Goal: Task Accomplishment & Management: Use online tool/utility

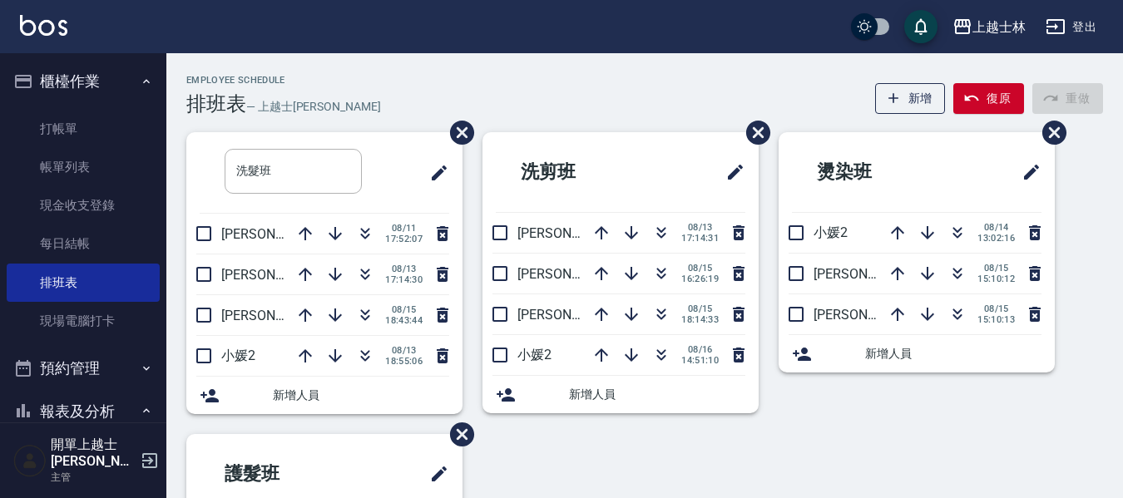
drag, startPoint x: 0, startPoint y: 0, endPoint x: 595, endPoint y: 156, distance: 614.9
click at [70, 132] on link "打帳單" at bounding box center [83, 129] width 153 height 38
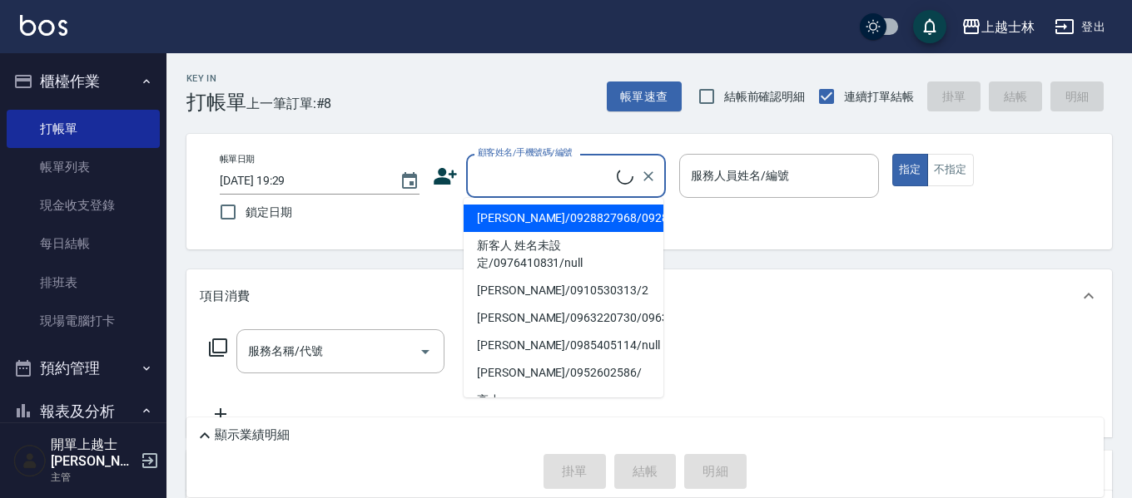
click at [499, 180] on input "顧客姓名/手機號碼/編號" at bounding box center [544, 175] width 143 height 29
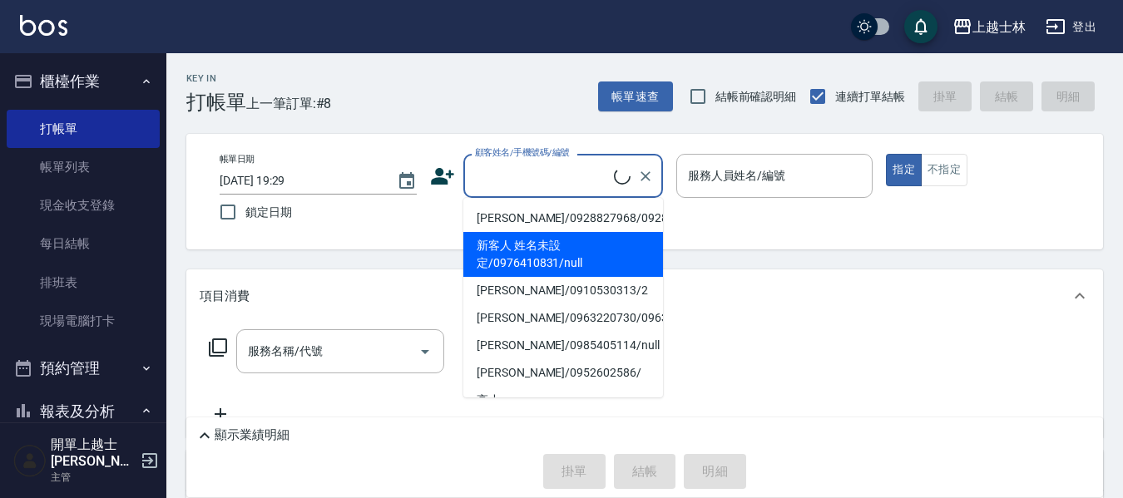
click at [514, 305] on li "[PERSON_NAME]/0910530313/2" at bounding box center [563, 290] width 200 height 27
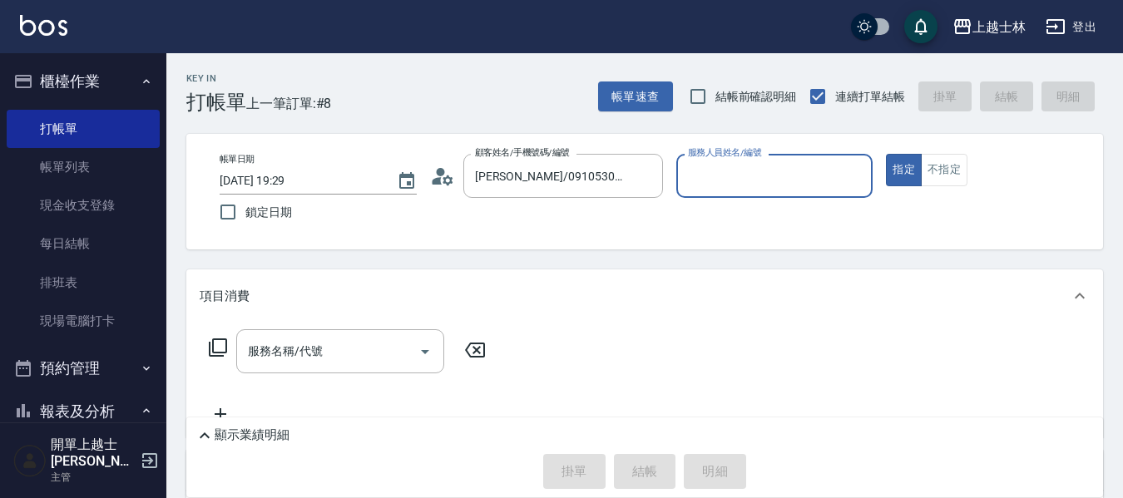
type input "[PERSON_NAME]/0910530313/2"
type input "小媛-2"
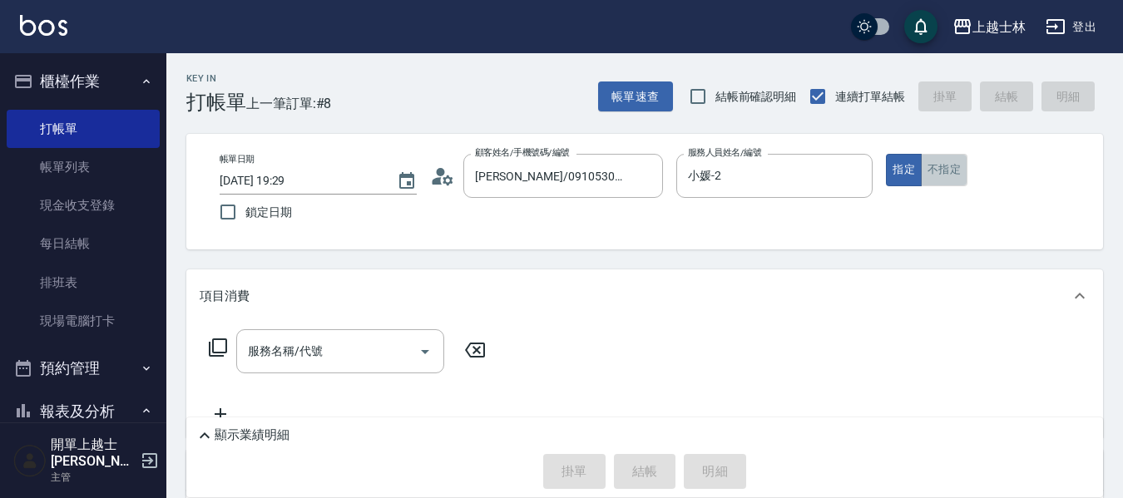
click at [944, 181] on button "不指定" at bounding box center [944, 170] width 47 height 32
click at [326, 362] on input "服務名稱/代號" at bounding box center [328, 351] width 168 height 29
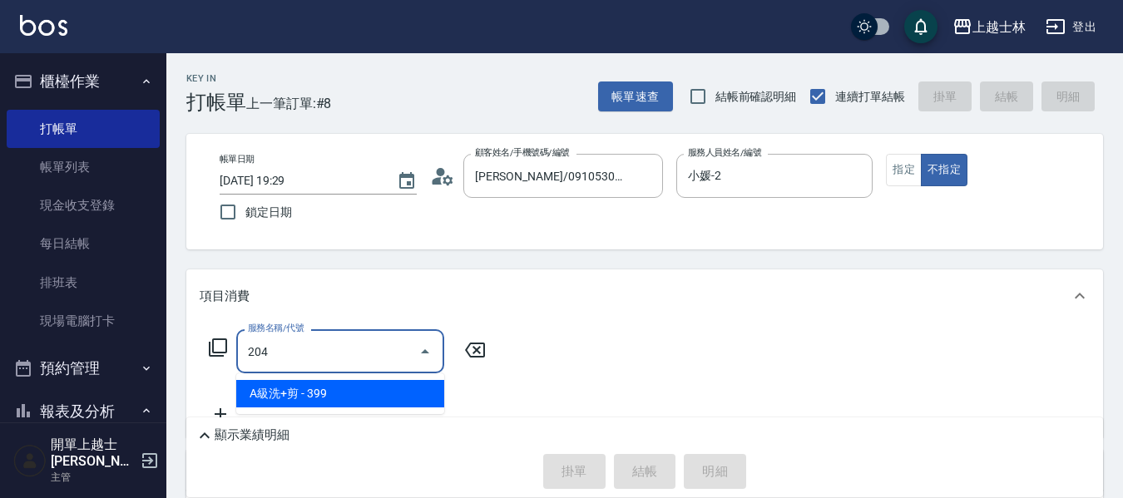
type input "A級洗+剪(204)"
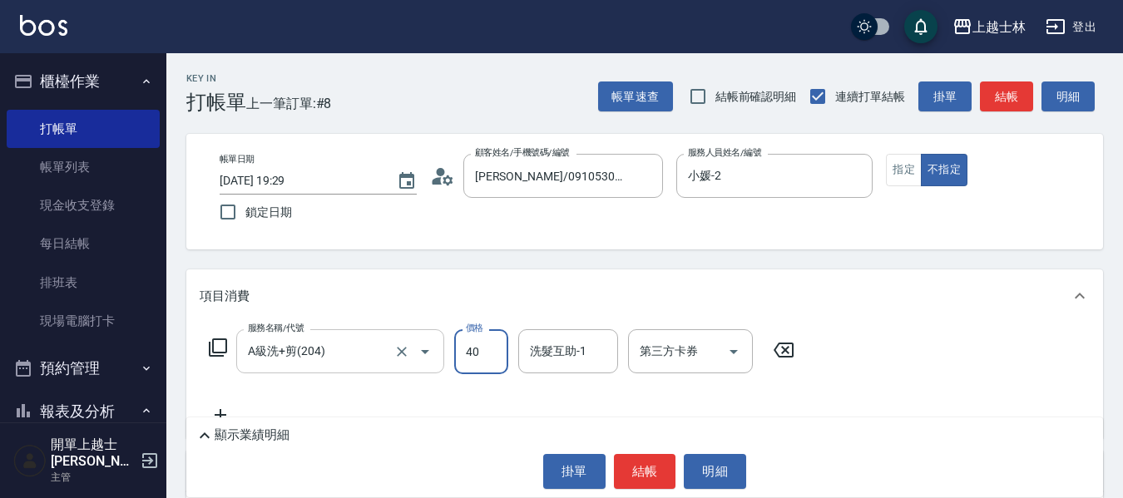
type input "400"
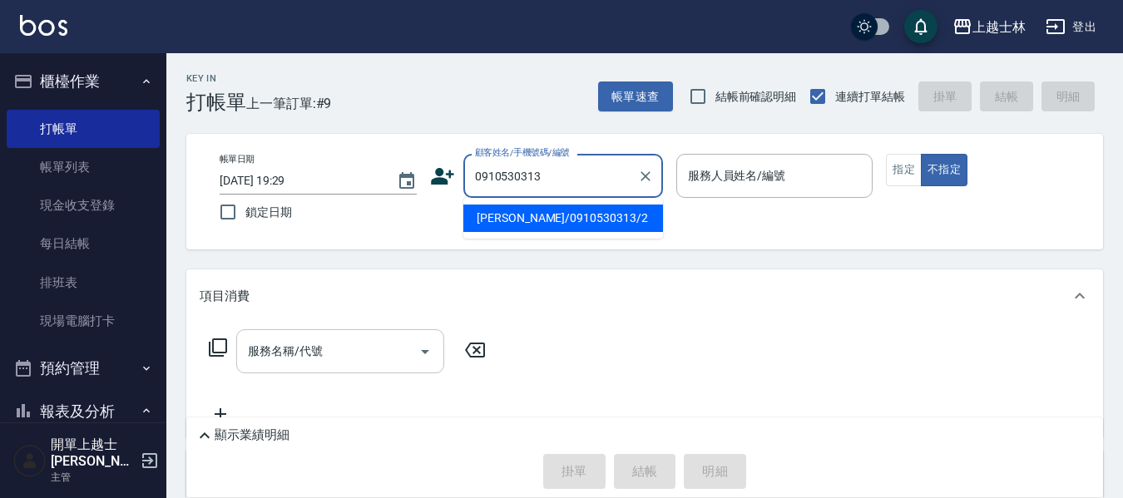
type input "[PERSON_NAME]/0910530313/2"
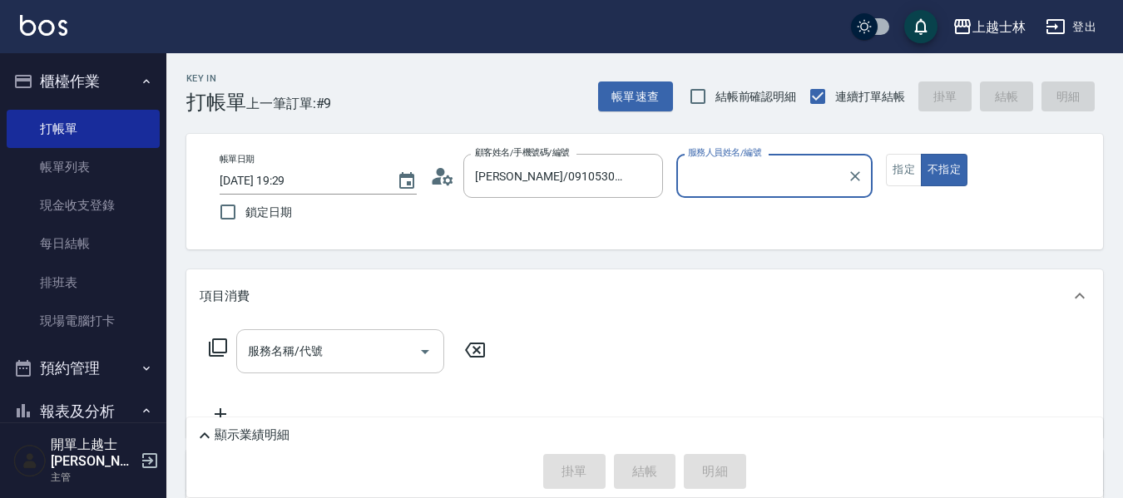
type input "小媛-2"
click at [921, 154] on button "不指定" at bounding box center [944, 170] width 47 height 32
type button "false"
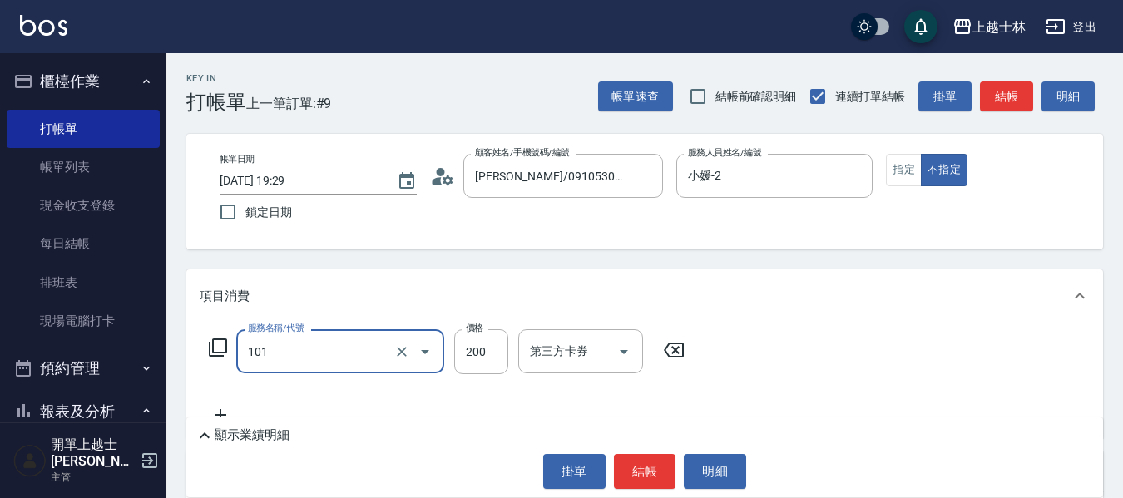
type input "洗髮(101)"
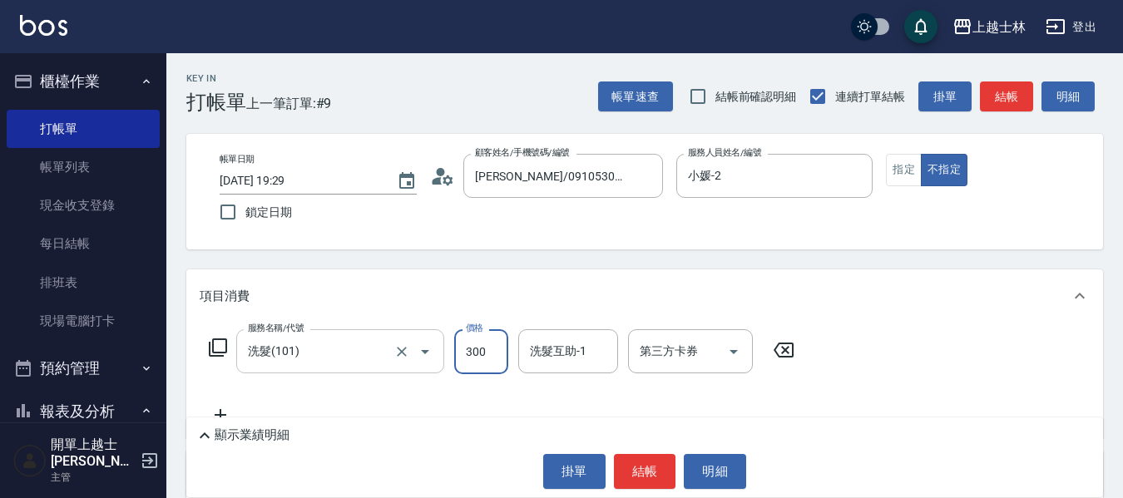
type input "300"
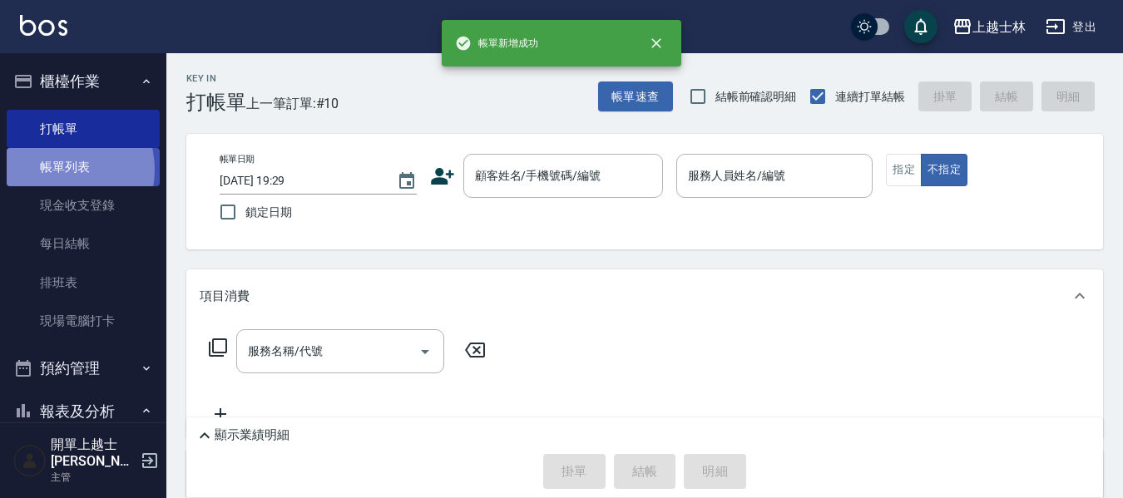
click at [57, 170] on link "帳單列表" at bounding box center [83, 167] width 153 height 38
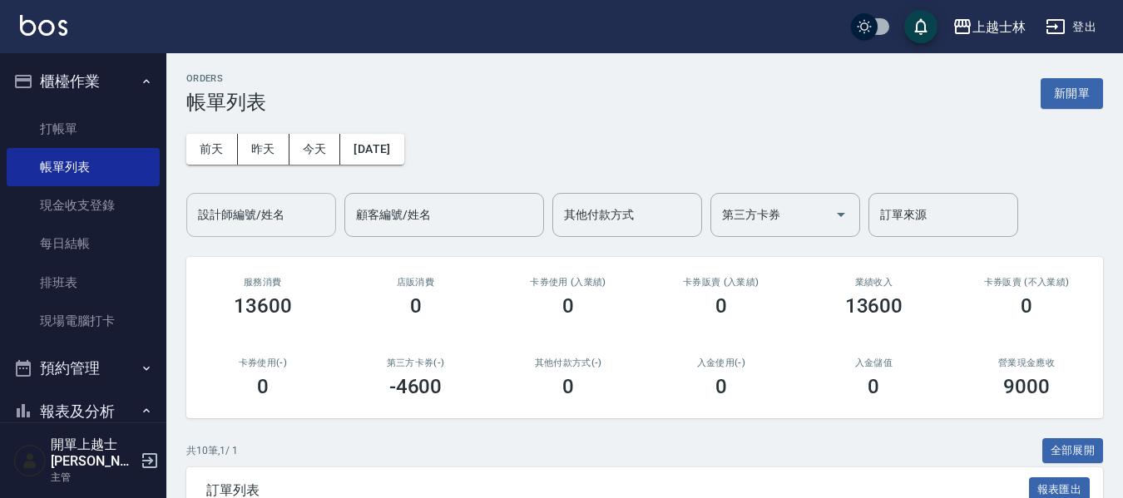
click at [239, 217] on input "設計師編號/姓名" at bounding box center [261, 215] width 135 height 29
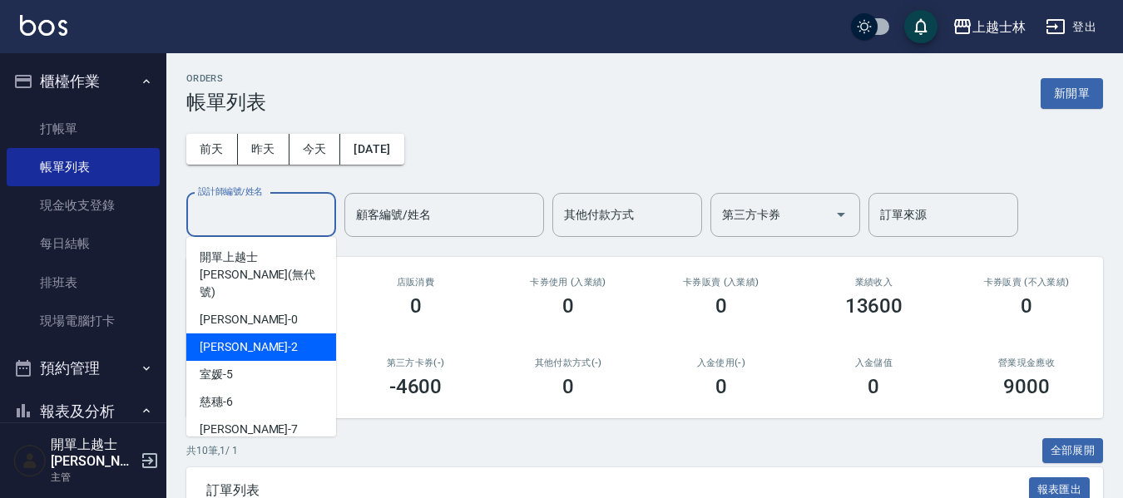
click at [235, 334] on div "小媛 -2" at bounding box center [261, 347] width 150 height 27
type input "小媛-2"
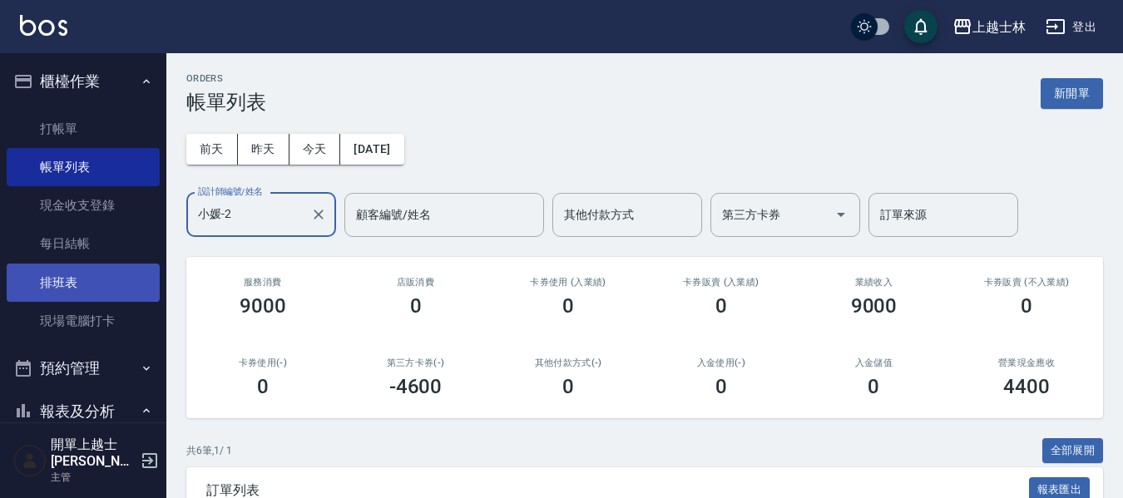
click at [61, 278] on link "排班表" at bounding box center [83, 283] width 153 height 38
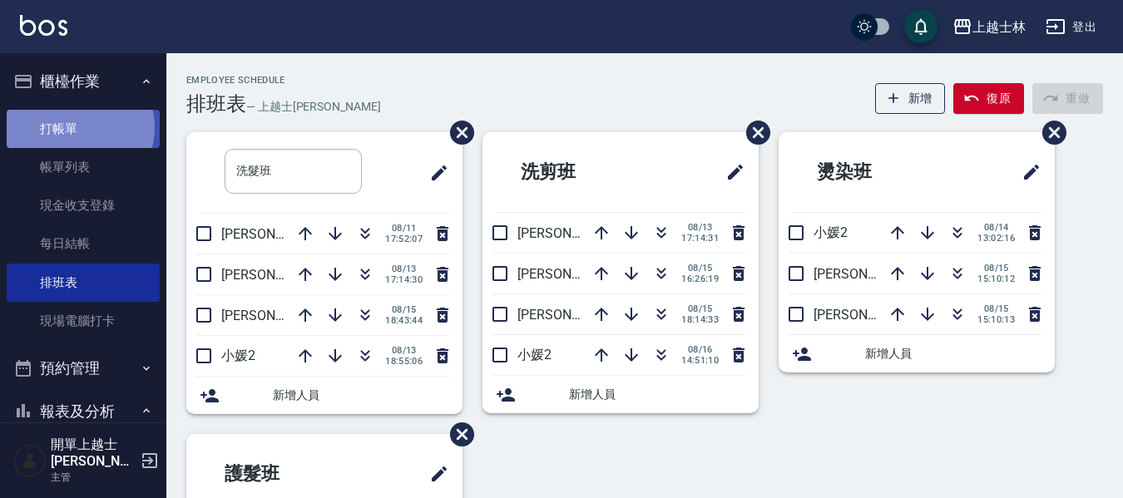
click at [79, 127] on link "打帳單" at bounding box center [83, 129] width 153 height 38
